Goal: Information Seeking & Learning: Learn about a topic

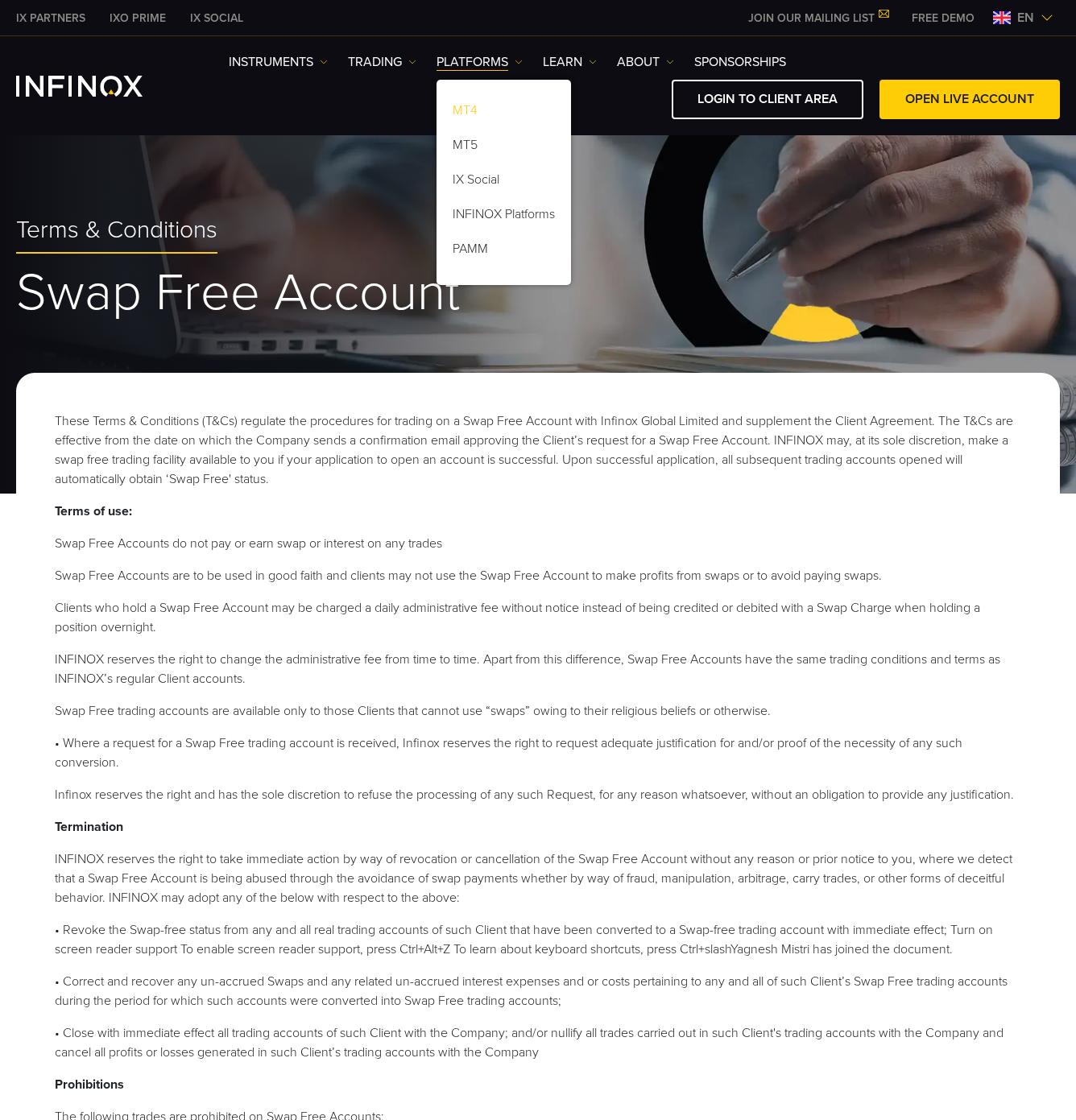
click at [499, 116] on link "MT4" at bounding box center [504, 113] width 135 height 35
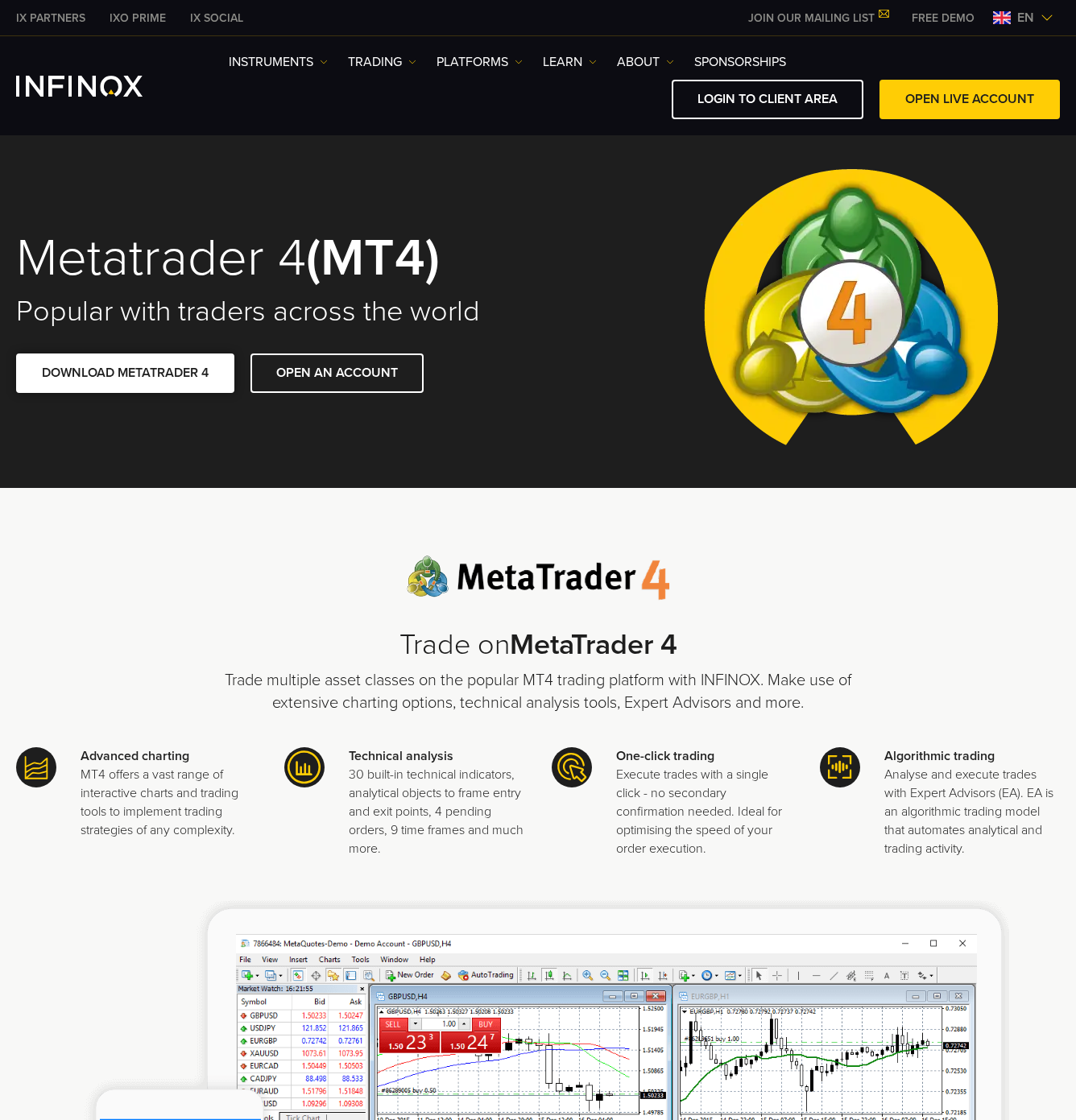
click at [125, 373] on span at bounding box center [125, 373] width 0 height 0
click at [189, 525] on div "Trade on MetaTrader 4 Trade multiple asset classes on the popular MT4 trading p…" at bounding box center [538, 912] width 1076 height 848
click at [787, 98] on link "LOGIN TO CLIENT AREA" at bounding box center [767, 99] width 192 height 40
